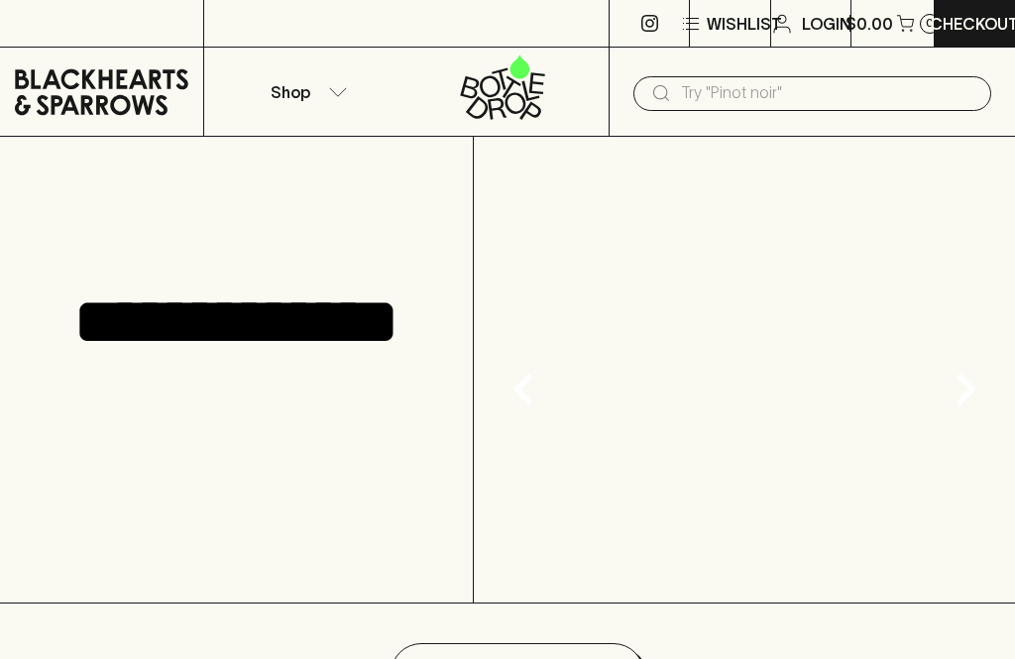
scroll to position [178, 0]
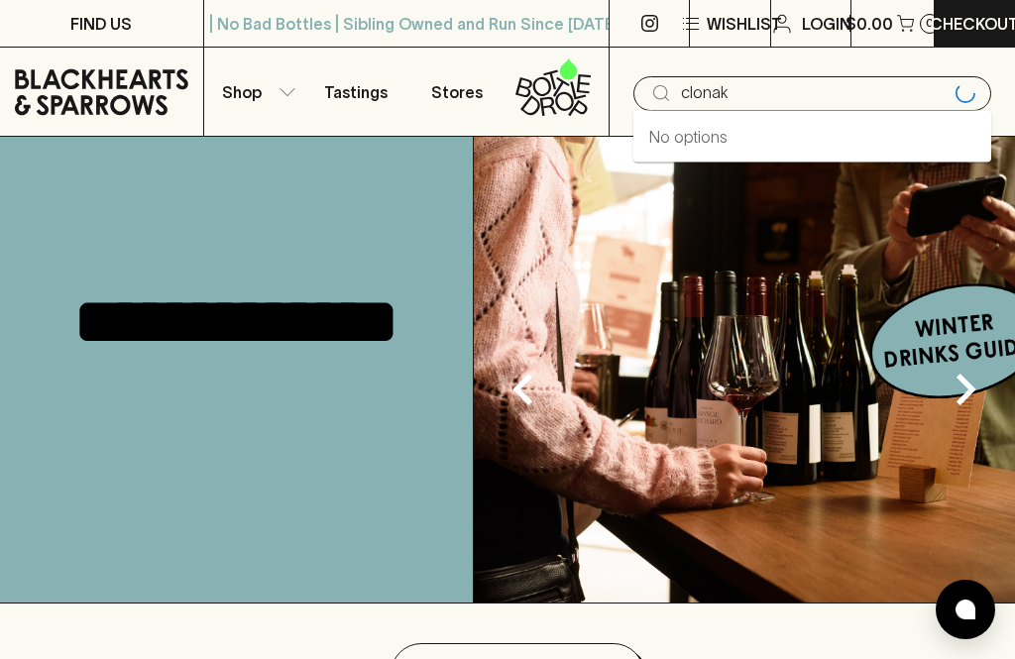
scroll to position [0, 0]
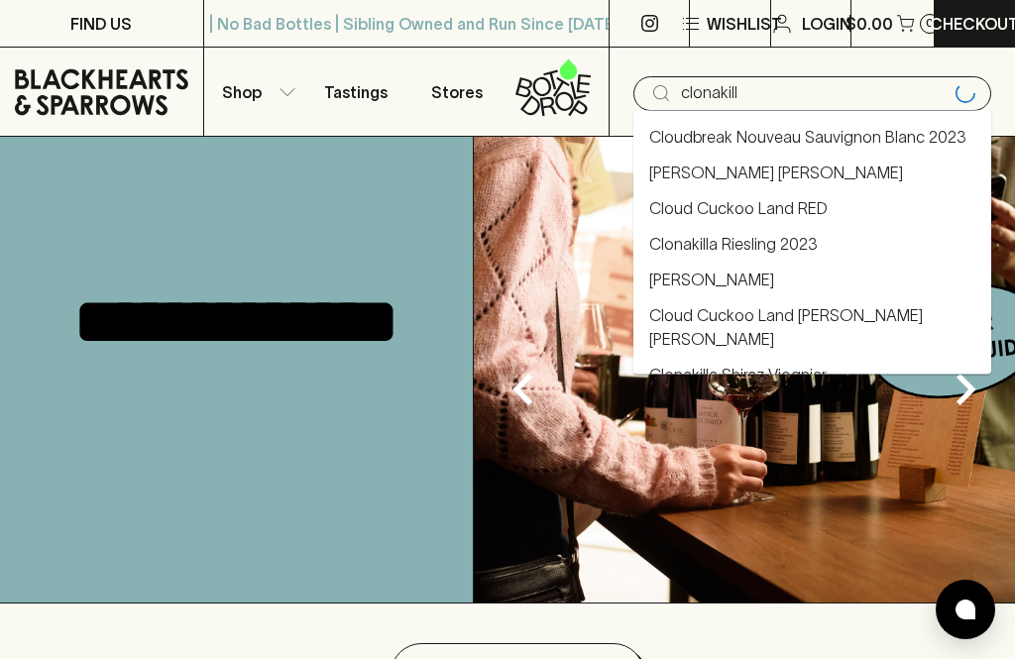
type input "clonakilla"
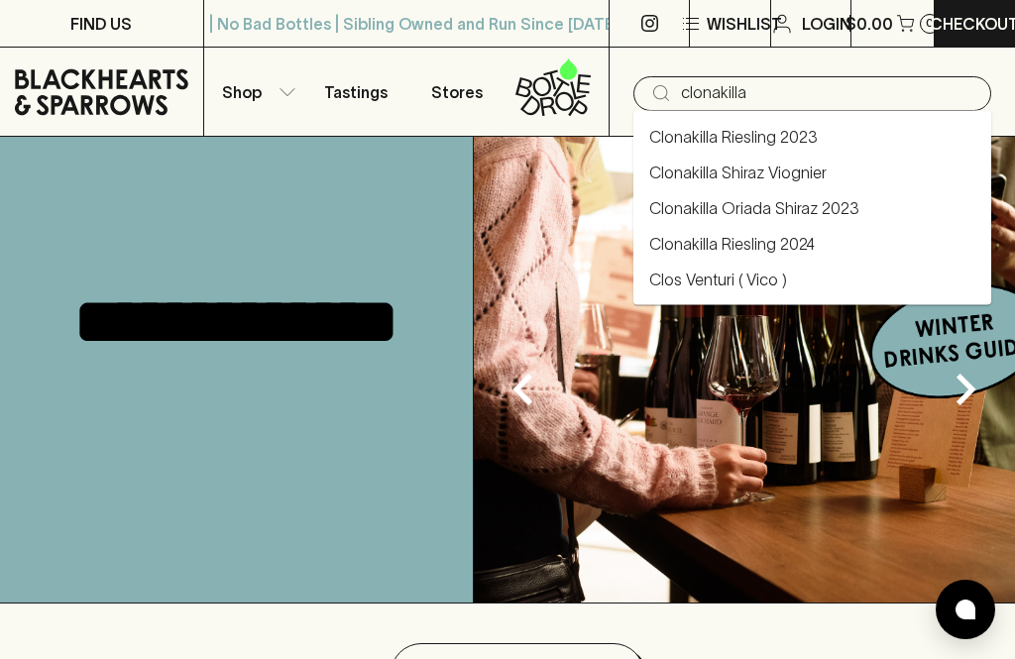
click at [785, 169] on link "Clonakilla Shiraz Viognier" at bounding box center [737, 173] width 177 height 24
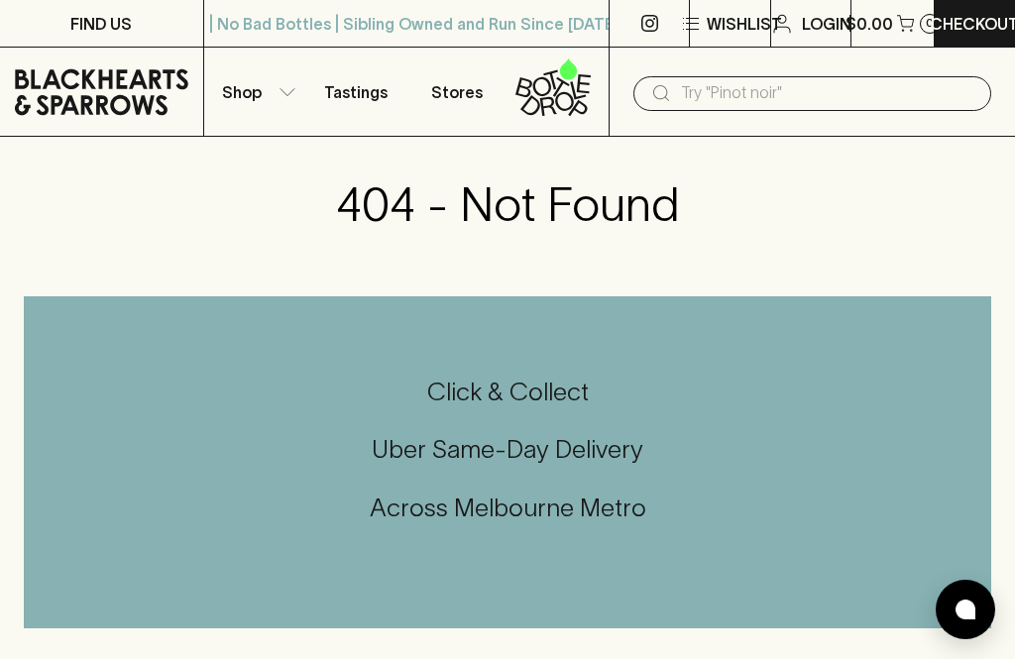
click at [288, 89] on icon "button" at bounding box center [288, 92] width 16 height 10
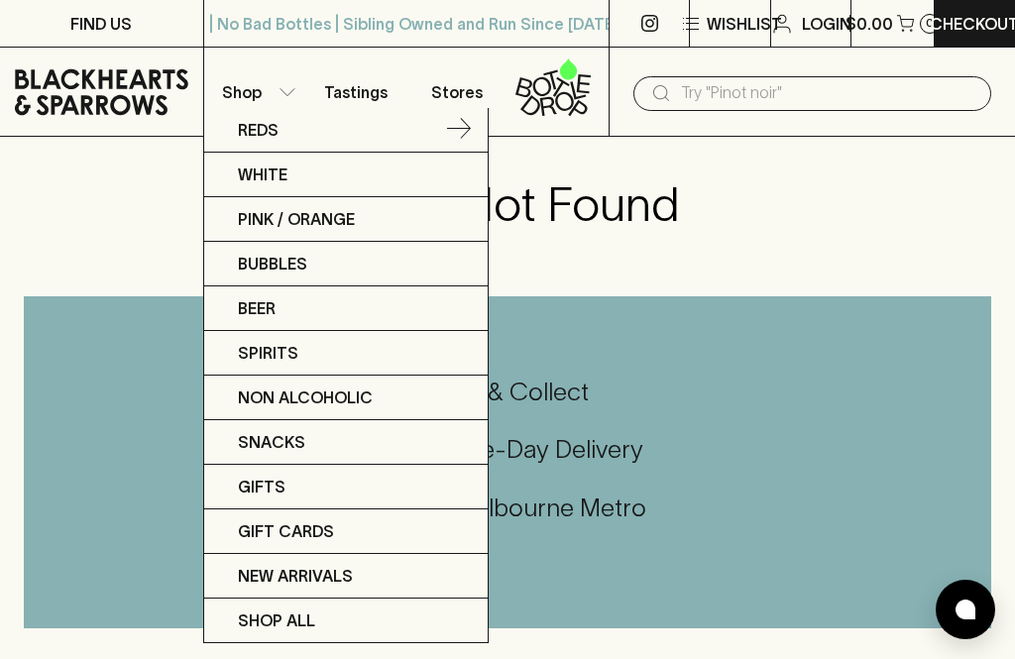
click at [268, 122] on p "Reds" at bounding box center [258, 130] width 41 height 24
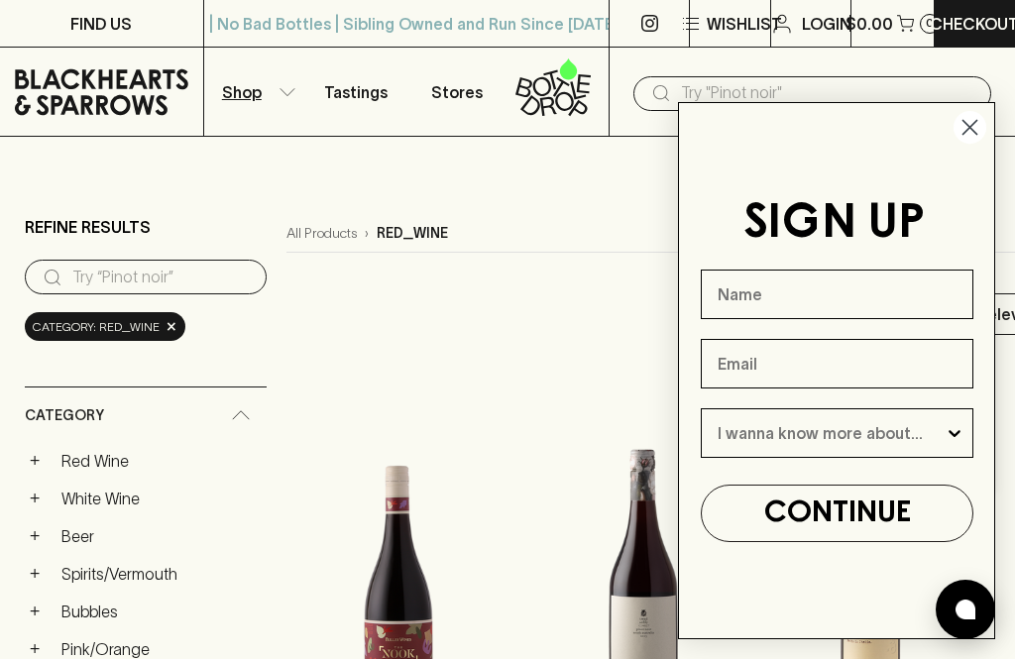
click at [973, 127] on circle "Close dialog" at bounding box center [970, 127] width 33 height 33
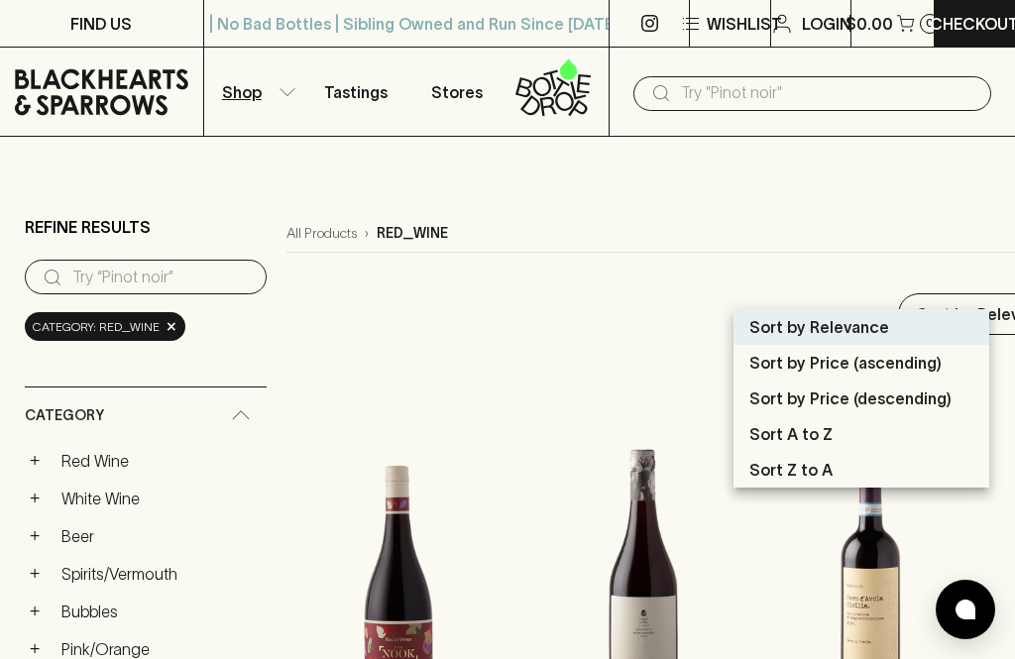
click at [886, 407] on p "Sort by Price (descending)" at bounding box center [850, 399] width 202 height 24
type input "price:desc"
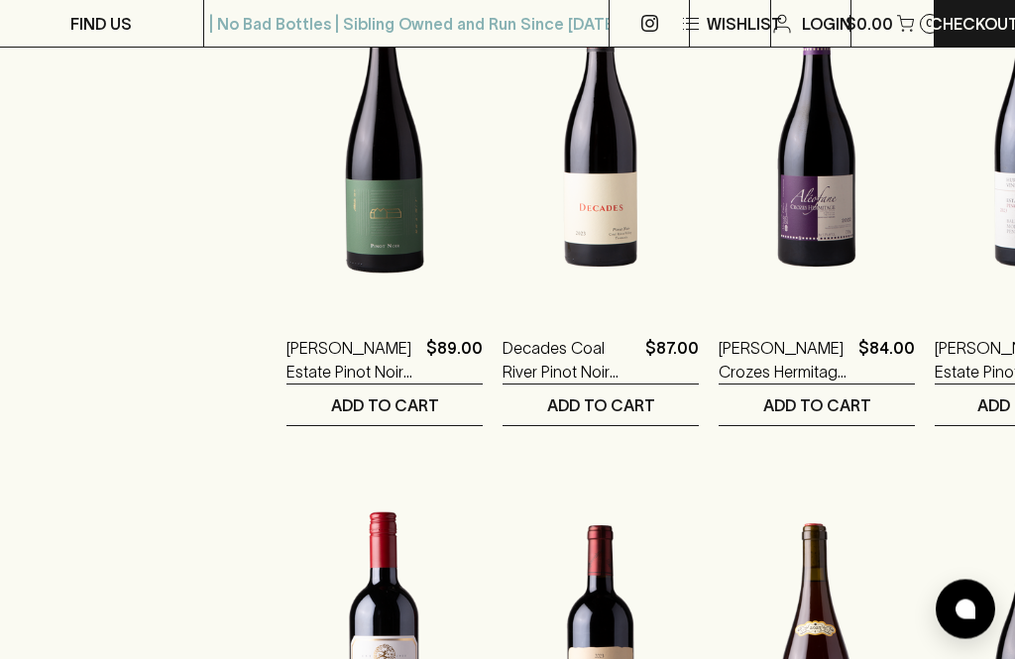
scroll to position [1982, 0]
